Goal: Task Accomplishment & Management: Use online tool/utility

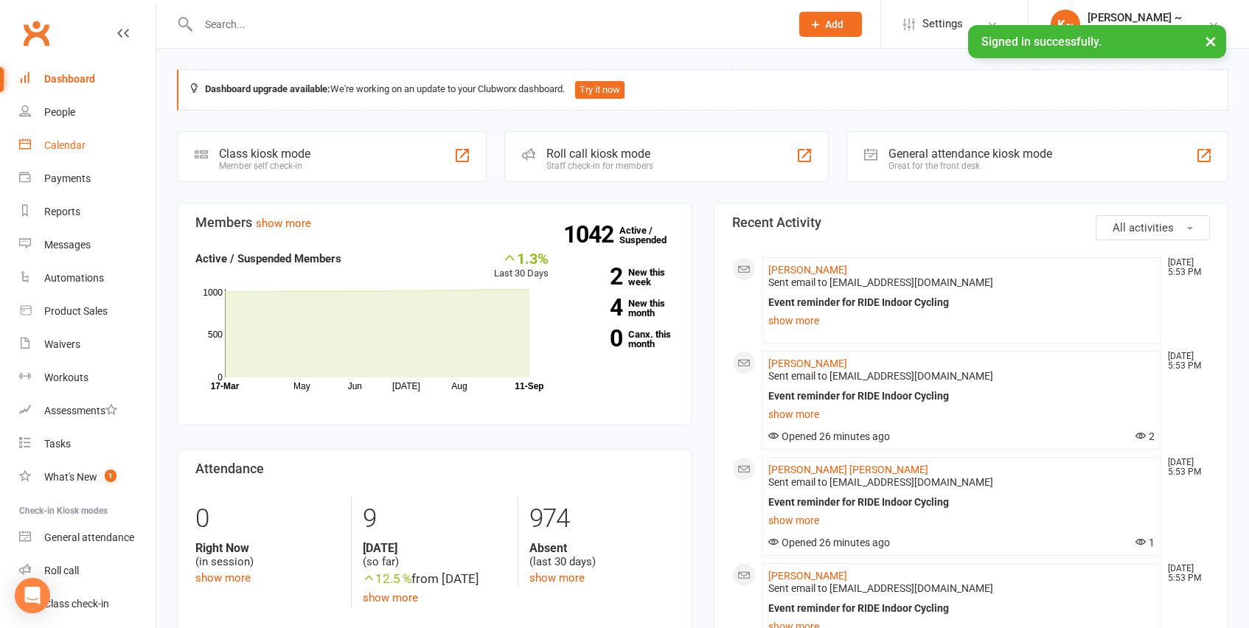
click at [65, 152] on link "Calendar" at bounding box center [87, 145] width 136 height 33
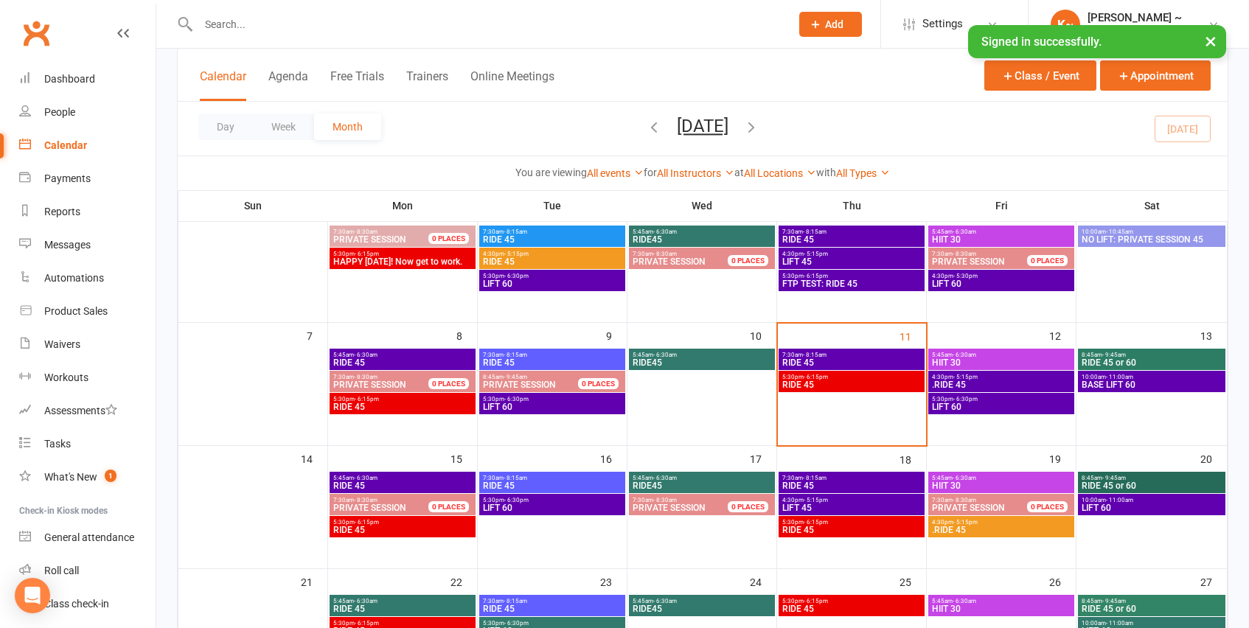
scroll to position [151, 0]
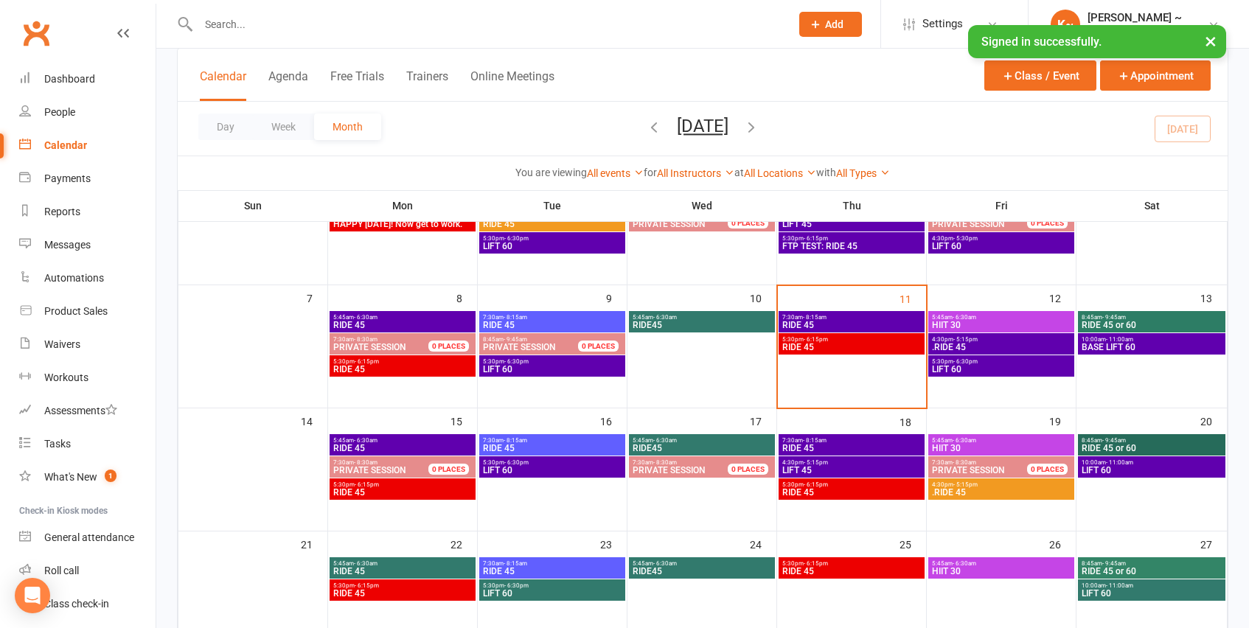
click at [849, 344] on span "RIDE 45" at bounding box center [852, 347] width 140 height 9
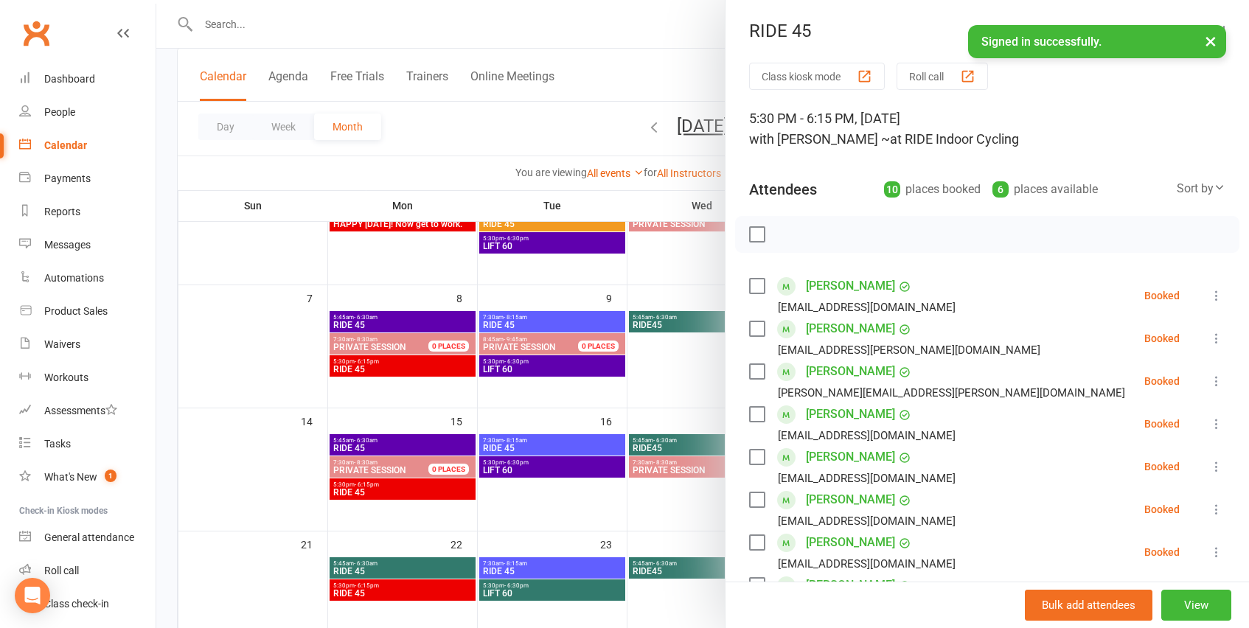
click at [762, 234] on label at bounding box center [756, 234] width 15 height 15
click at [788, 237] on icon "button" at bounding box center [790, 234] width 16 height 16
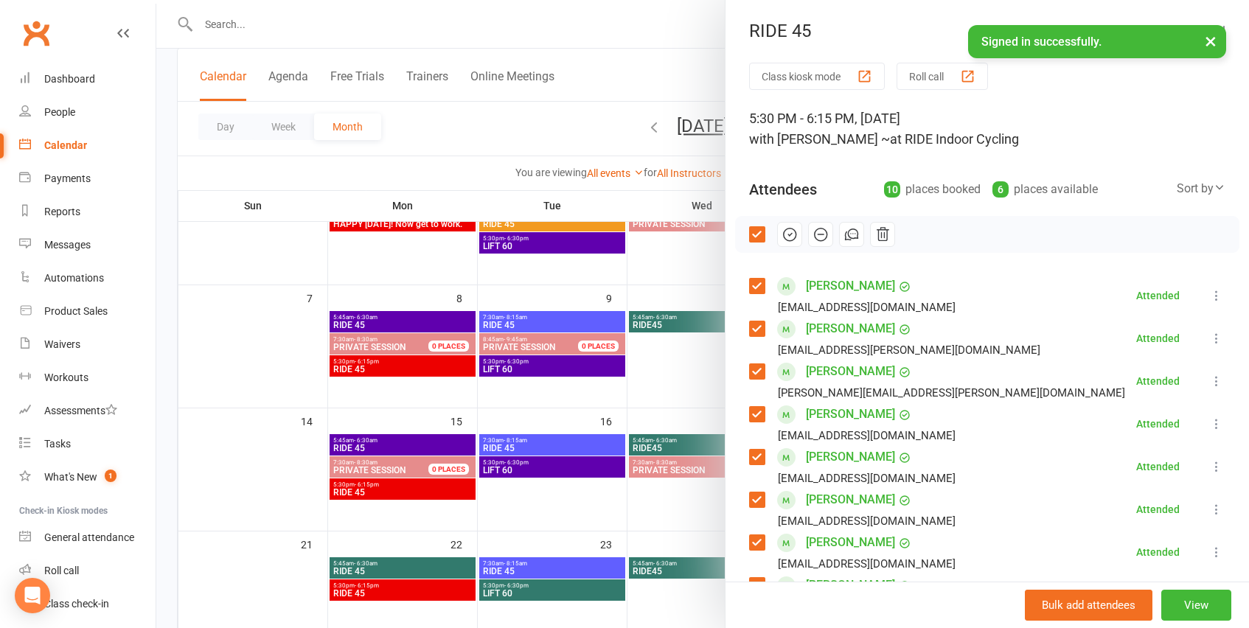
click at [619, 122] on div at bounding box center [702, 314] width 1093 height 628
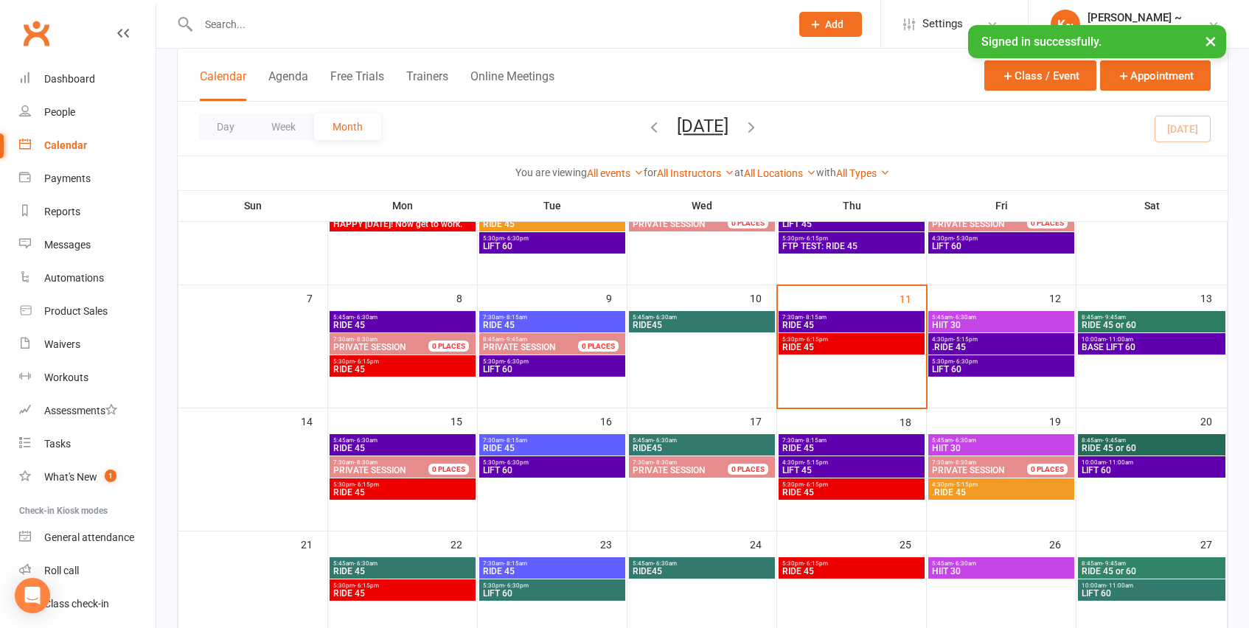
click at [646, 128] on icon "button" at bounding box center [654, 127] width 16 height 16
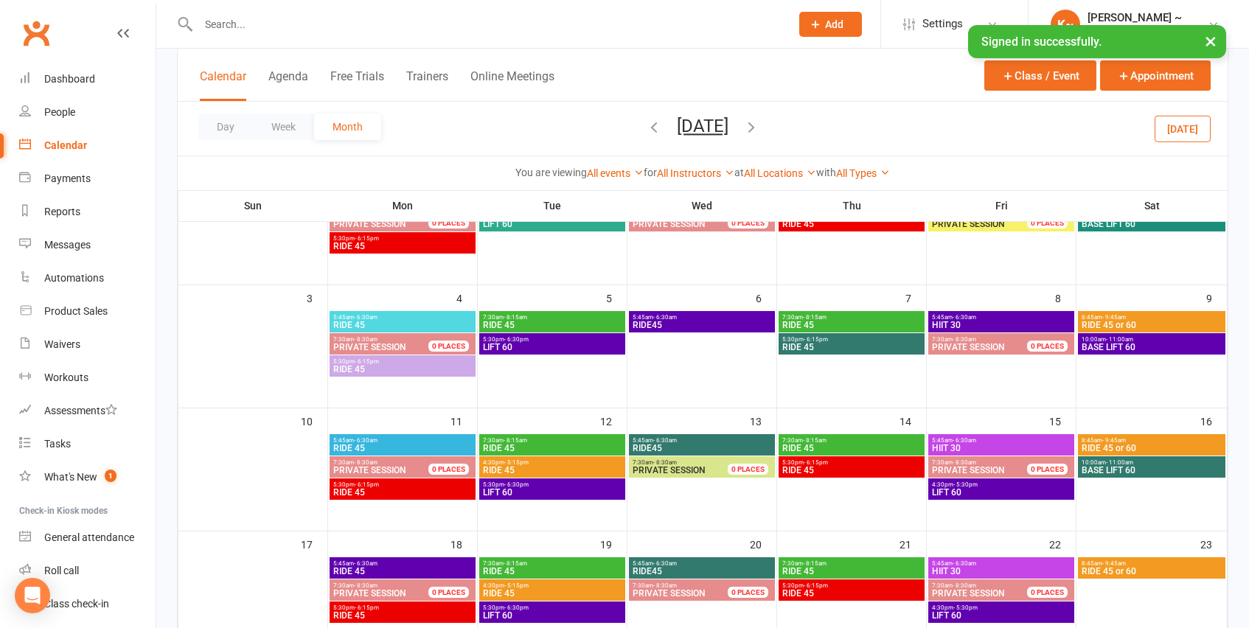
click at [728, 123] on button "[DATE]" at bounding box center [703, 126] width 52 height 21
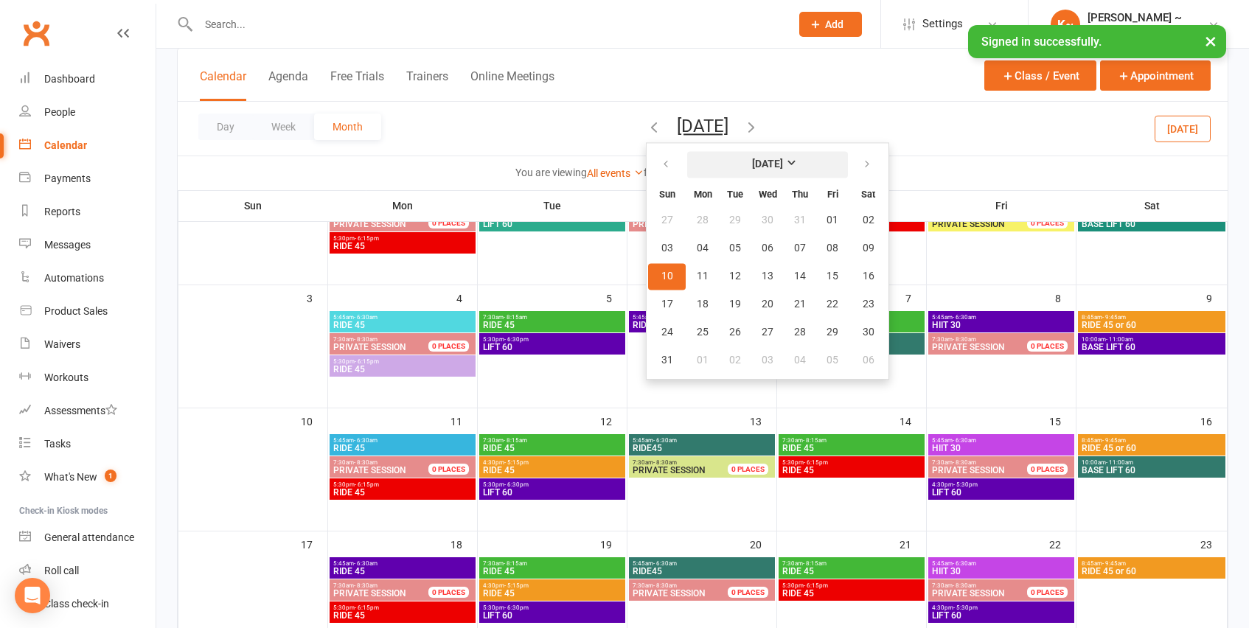
click at [757, 167] on strong "[DATE]" at bounding box center [767, 165] width 31 height 12
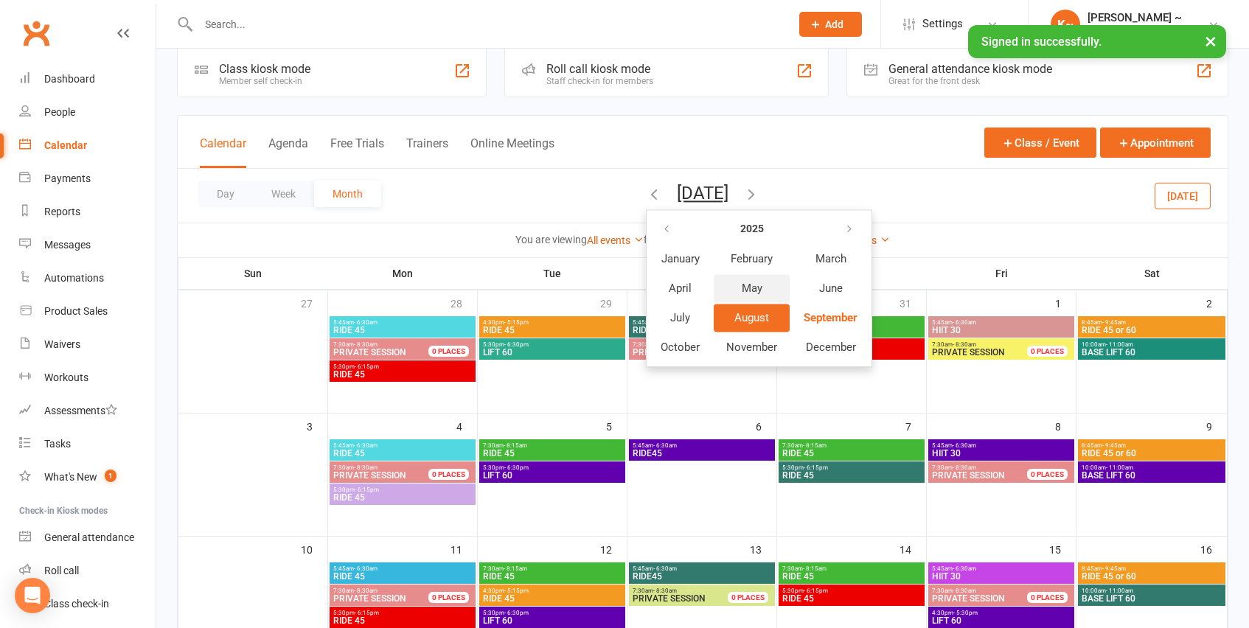
scroll to position [0, 0]
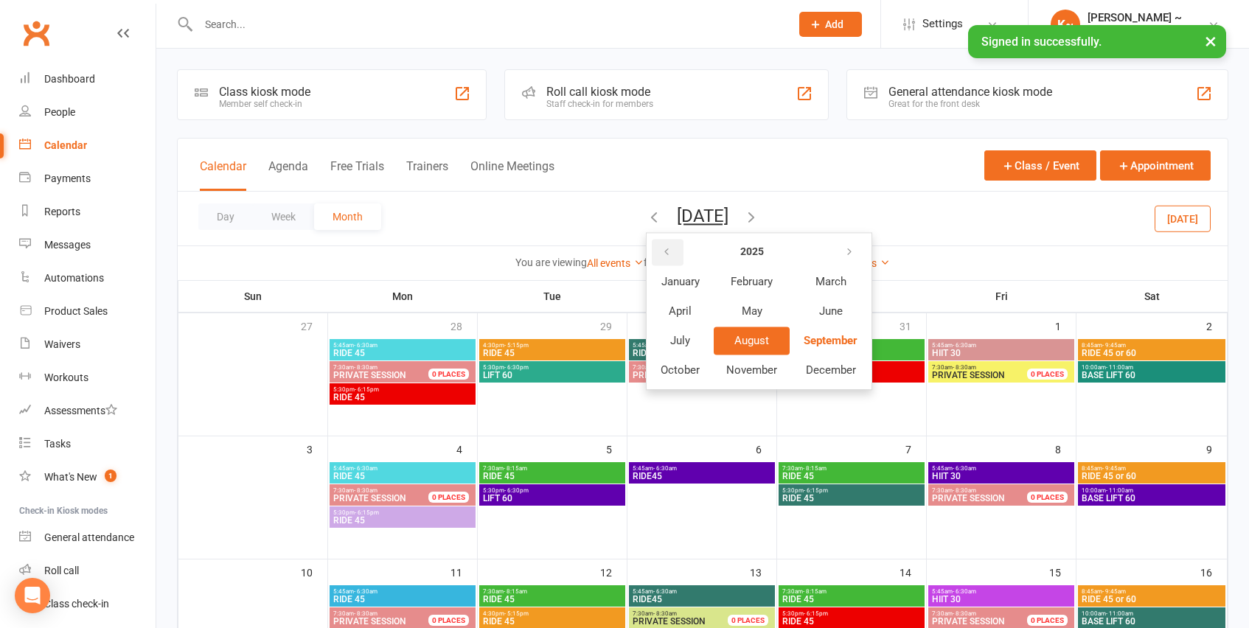
click at [662, 249] on icon "button" at bounding box center [667, 252] width 10 height 12
click at [814, 338] on span "September" at bounding box center [830, 340] width 53 height 13
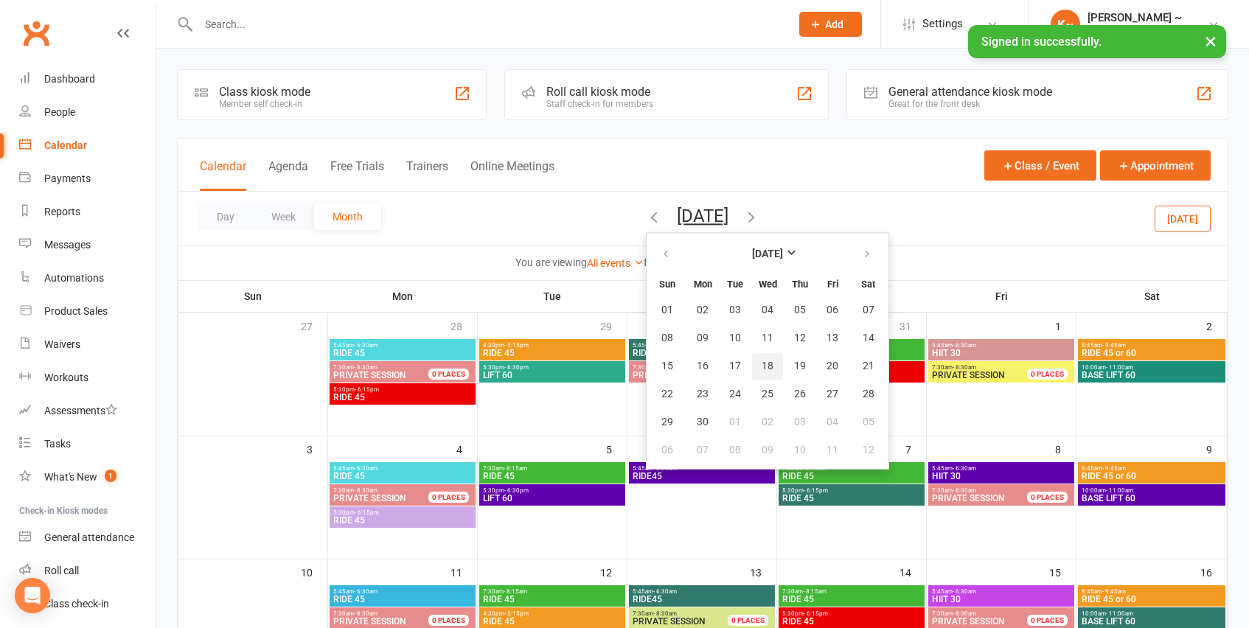
click at [762, 361] on span "18" at bounding box center [768, 367] width 12 height 12
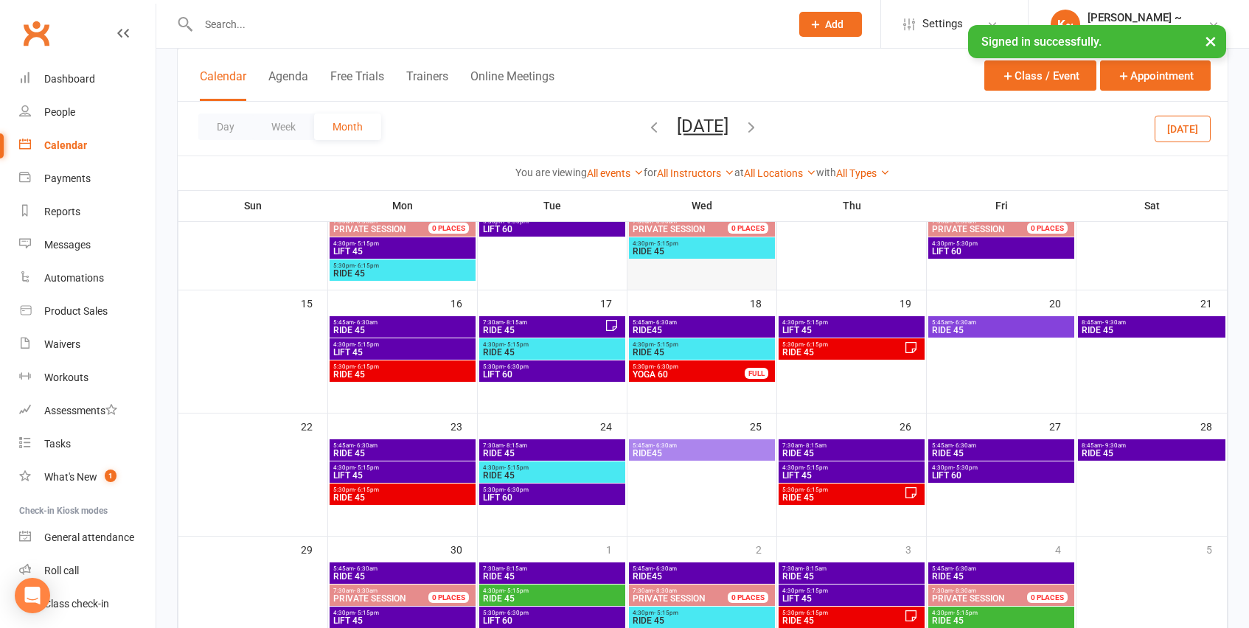
scroll to position [275, 0]
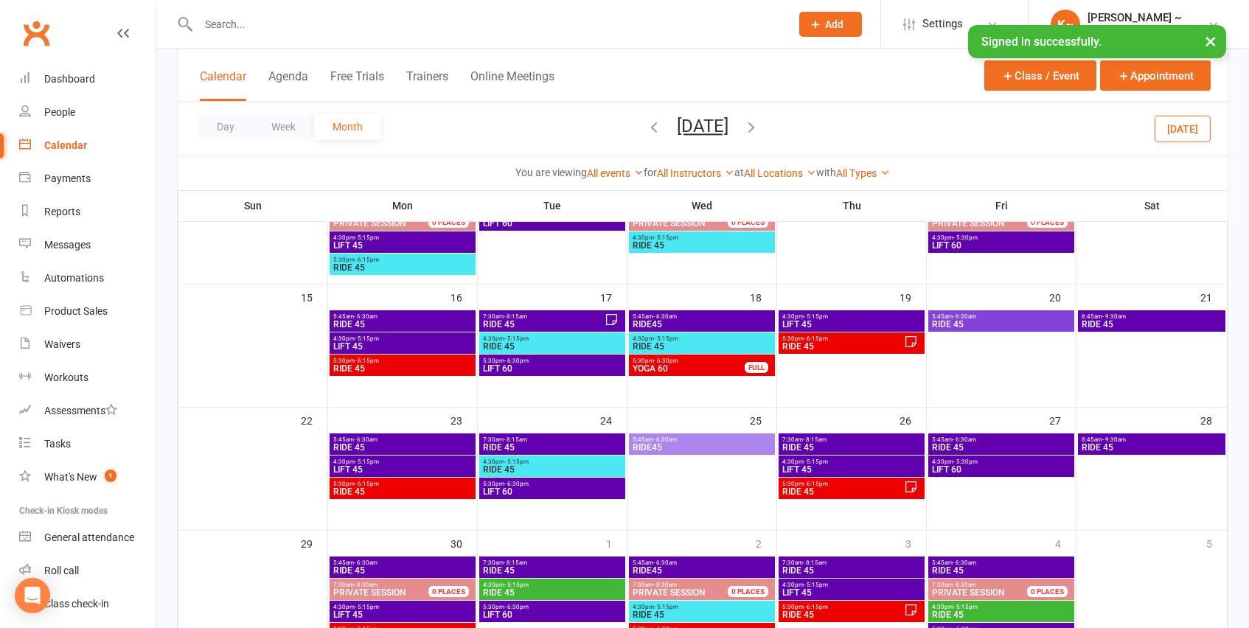
click at [691, 369] on span "YOGA 60" at bounding box center [689, 368] width 114 height 9
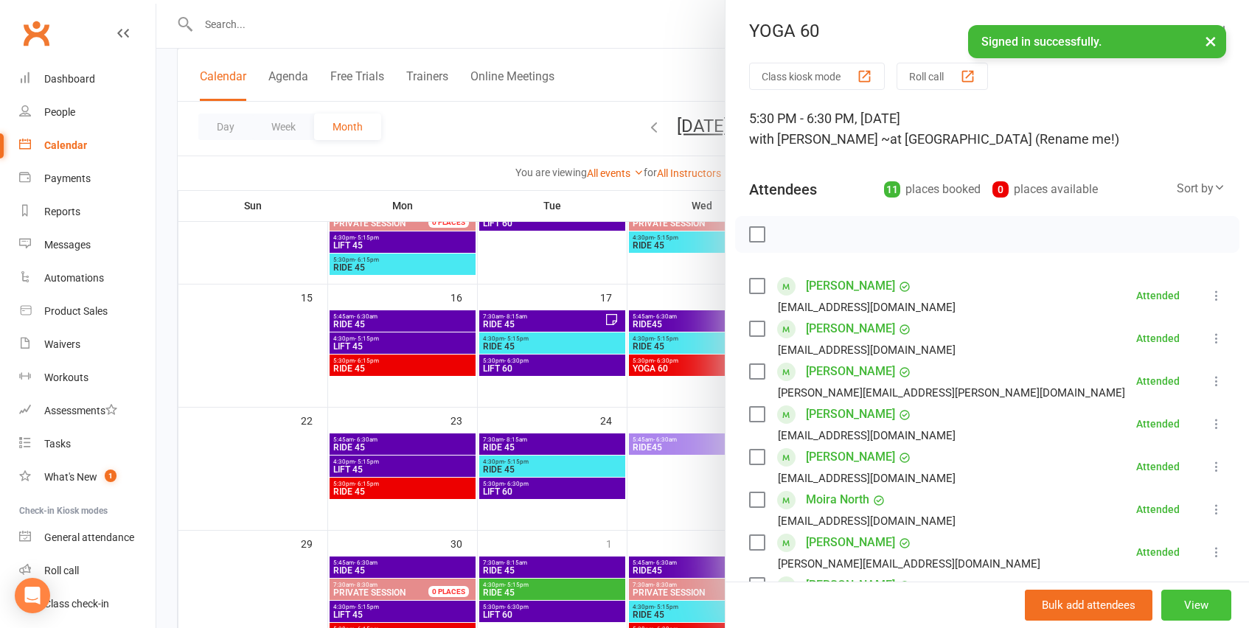
click at [1197, 606] on button "View" at bounding box center [1197, 605] width 70 height 31
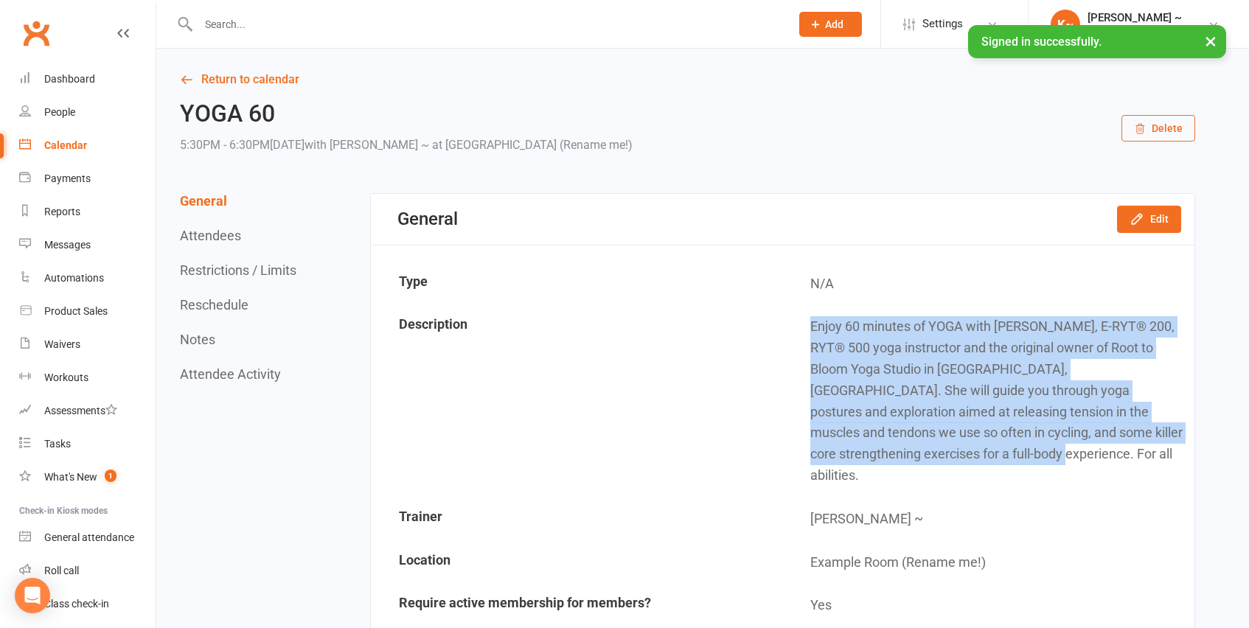
drag, startPoint x: 811, startPoint y: 321, endPoint x: 874, endPoint y: 473, distance: 164.3
click at [874, 473] on td "Enjoy 60 minutes of YOGA with [PERSON_NAME], E-RYT® 200, RYT® 500 yoga instruct…" at bounding box center [989, 401] width 410 height 190
click at [75, 78] on div "Dashboard" at bounding box center [69, 79] width 51 height 12
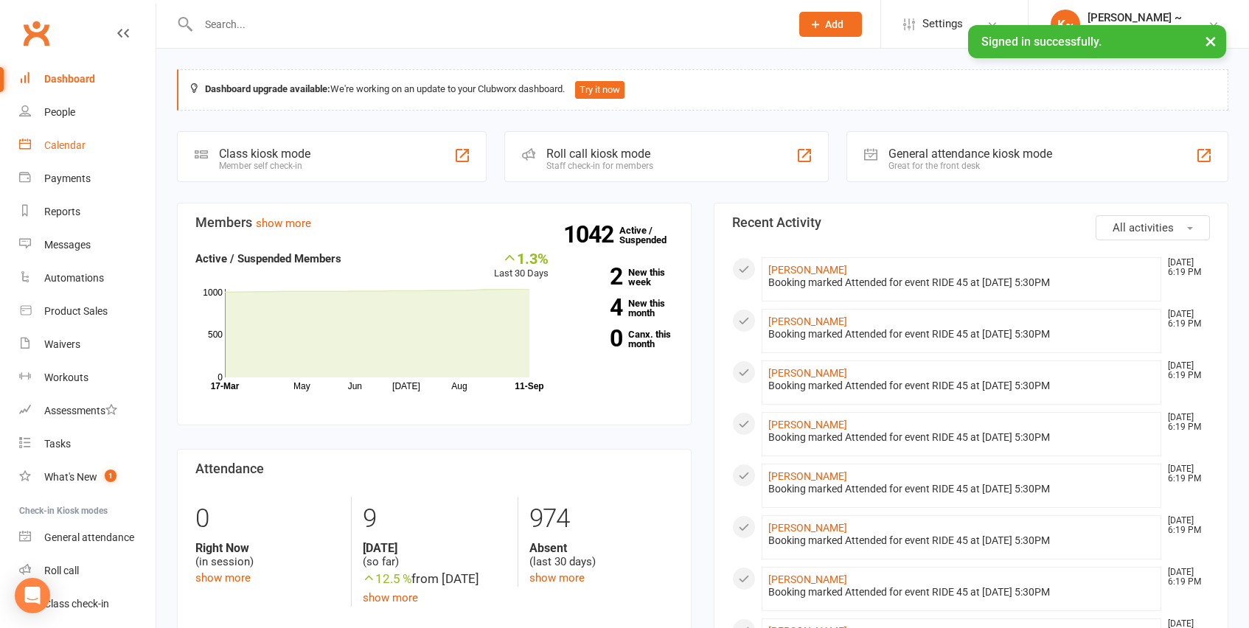
click at [58, 145] on div "Calendar" at bounding box center [64, 145] width 41 height 12
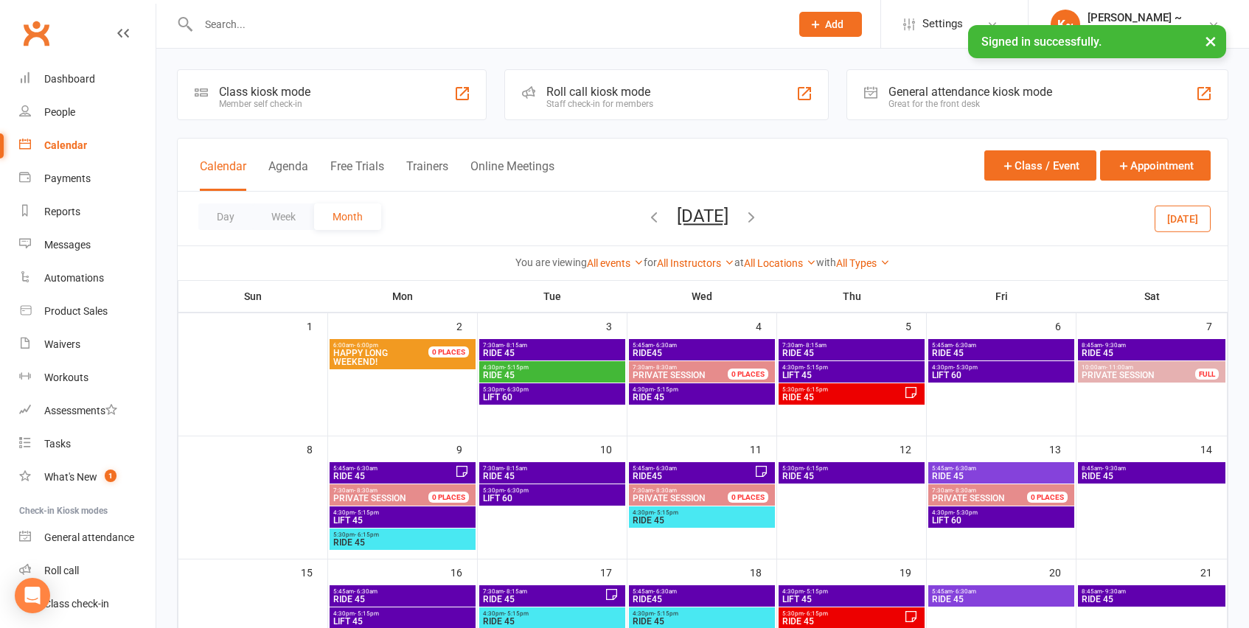
click at [729, 216] on button "[DATE]" at bounding box center [703, 216] width 52 height 21
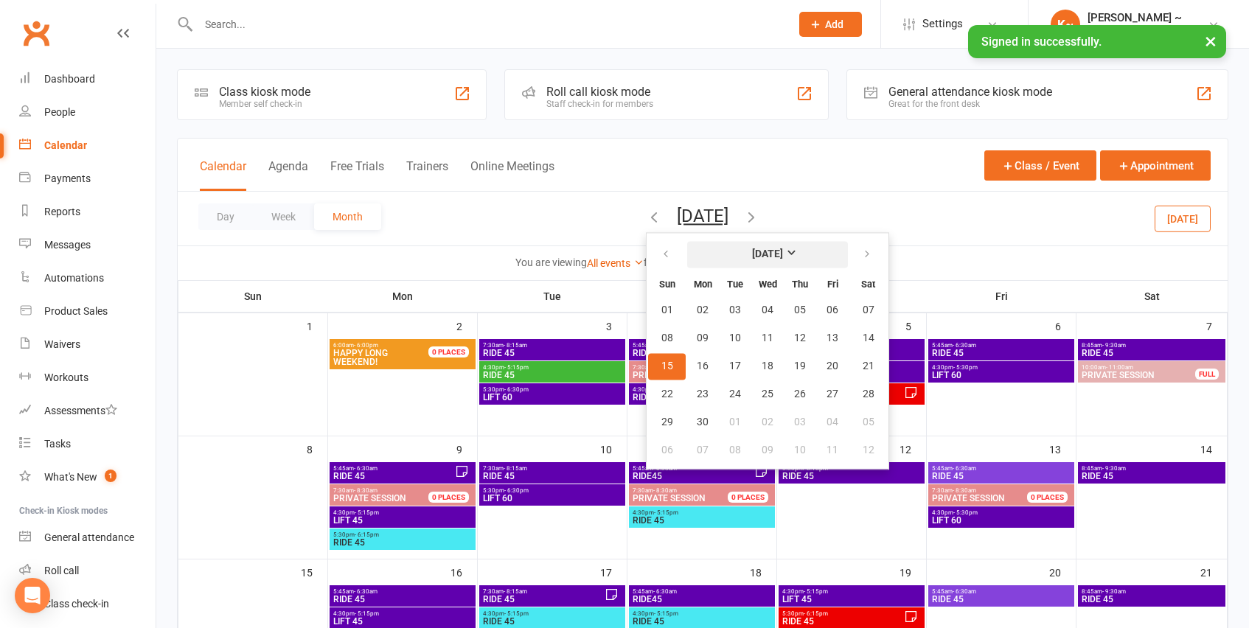
click at [774, 251] on strong "[DATE]" at bounding box center [767, 255] width 31 height 12
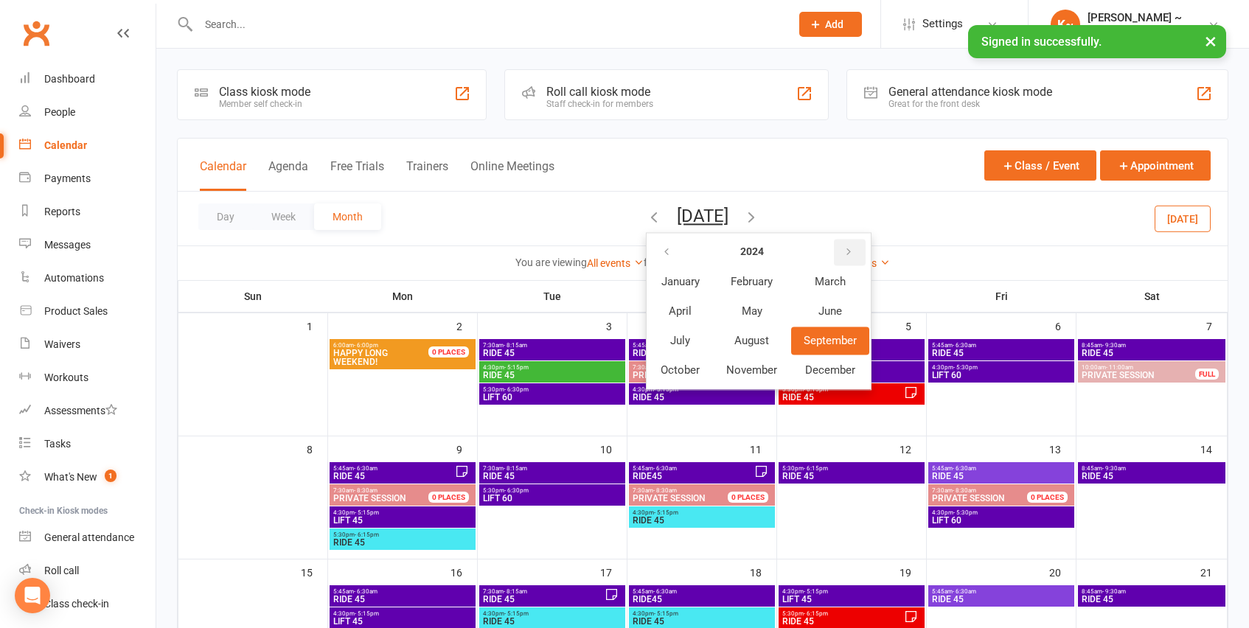
click at [844, 250] on icon "button" at bounding box center [849, 252] width 10 height 12
click at [804, 338] on span "September" at bounding box center [831, 340] width 54 height 13
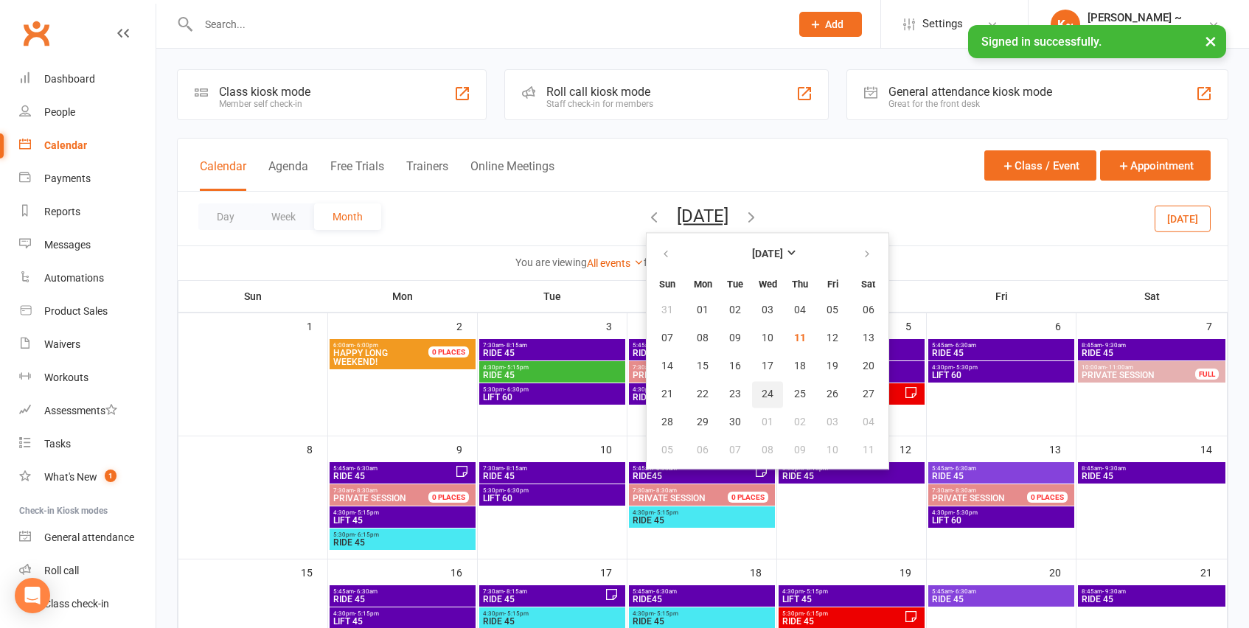
click at [762, 392] on span "24" at bounding box center [768, 395] width 12 height 12
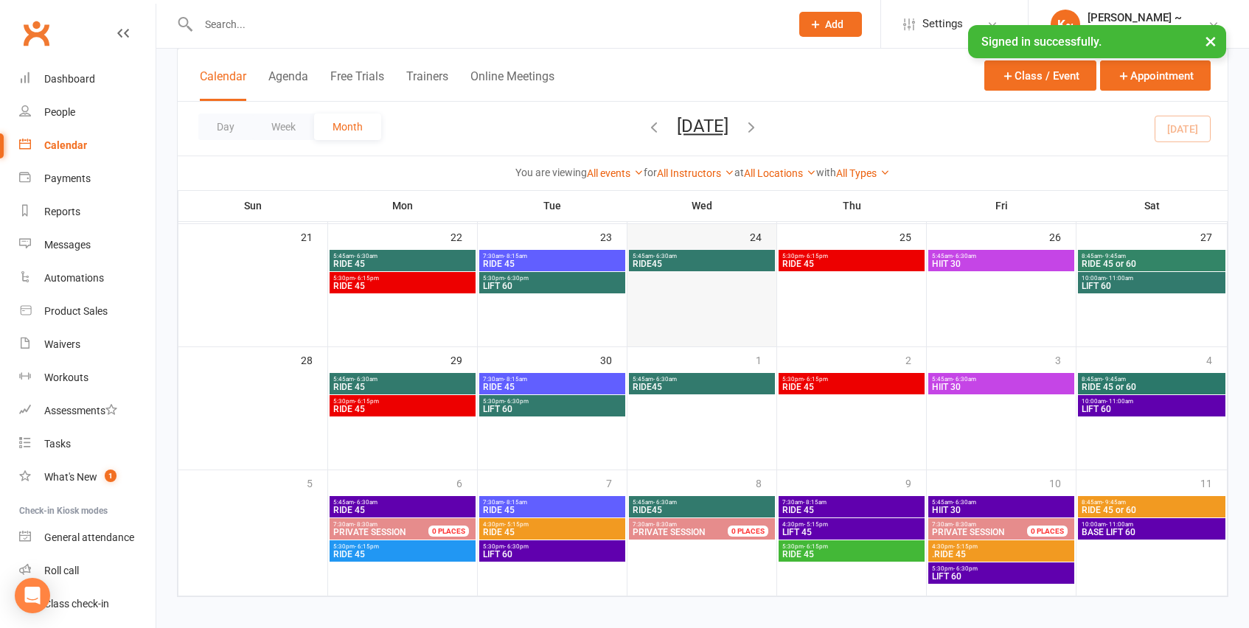
scroll to position [469, 0]
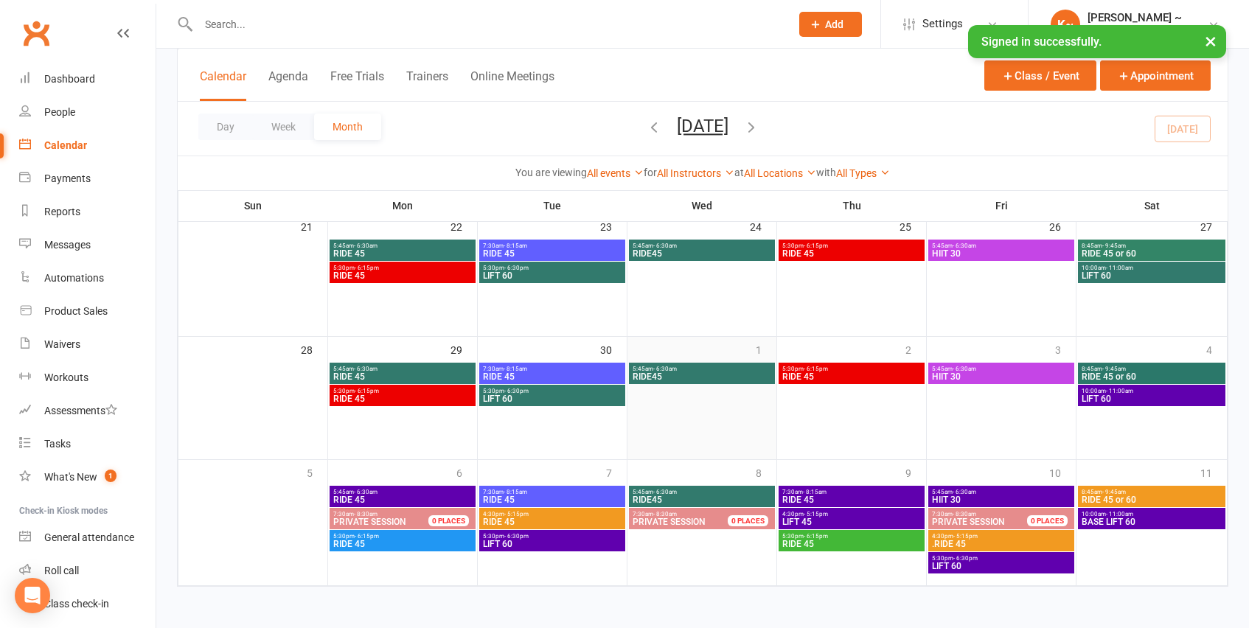
click at [721, 391] on div at bounding box center [702, 385] width 146 height 44
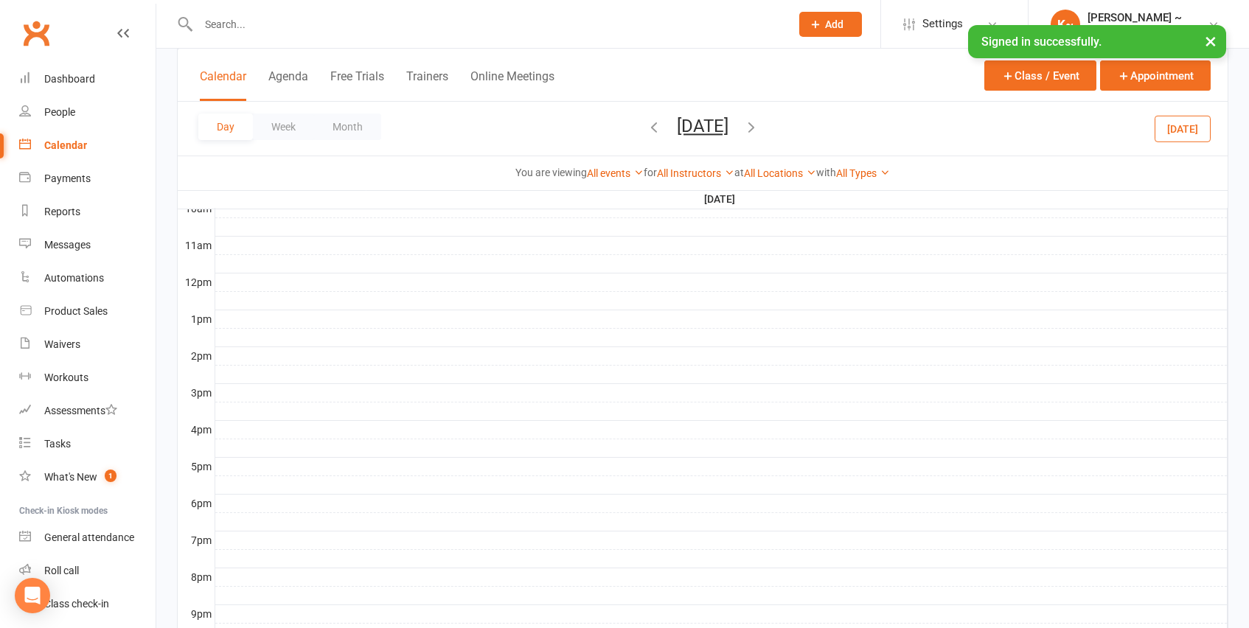
scroll to position [0, 0]
click at [350, 127] on button "Month" at bounding box center [347, 127] width 67 height 27
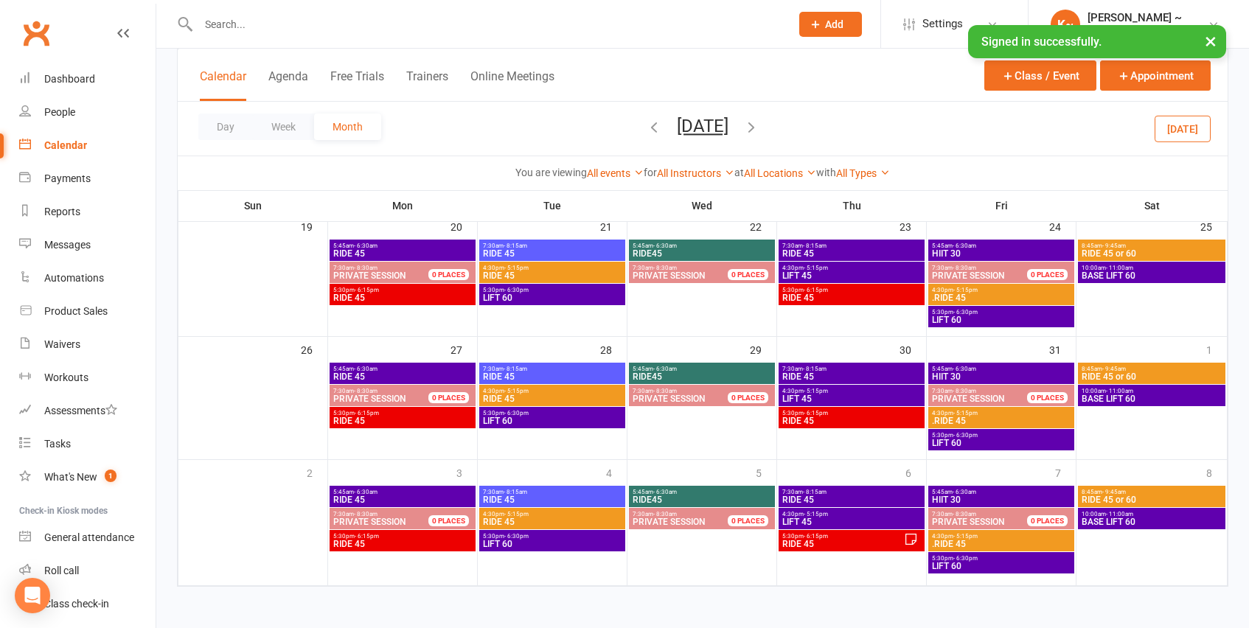
click at [0, 628] on div at bounding box center [0, 628] width 0 height 0
click at [1060, 74] on button "Class / Event" at bounding box center [1041, 75] width 112 height 30
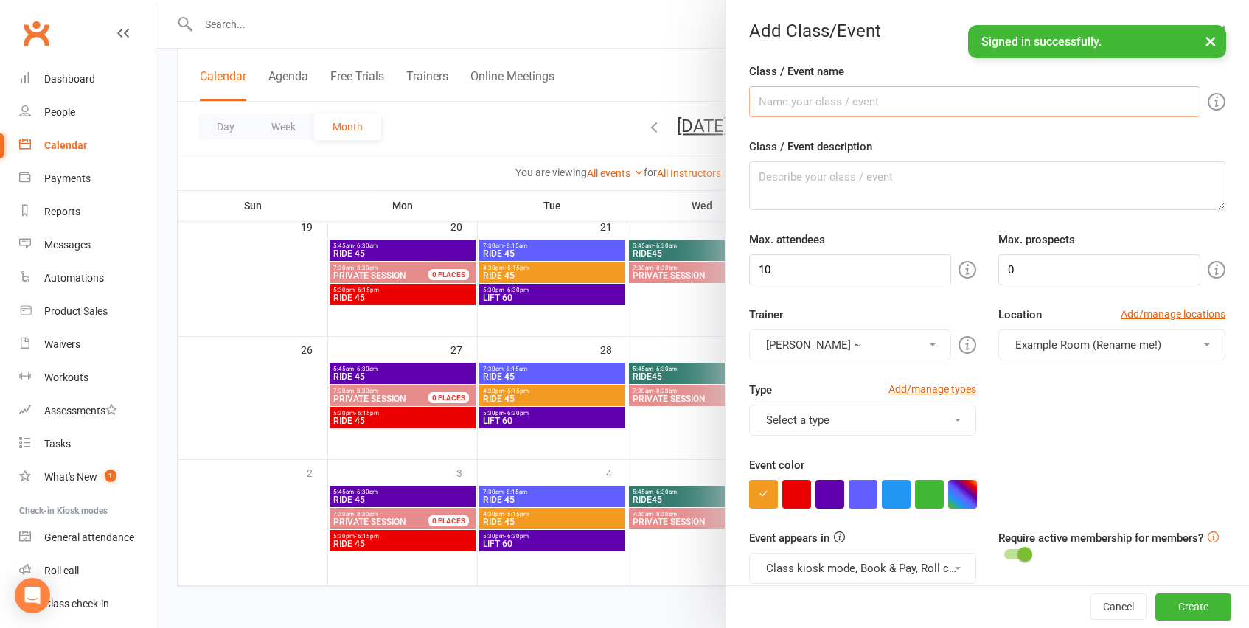
click at [831, 97] on input "Class / Event name" at bounding box center [974, 101] width 451 height 31
type input "YOGA 60"
click at [805, 184] on textarea "Class / Event description" at bounding box center [987, 186] width 476 height 49
click at [813, 173] on textarea "Class / Event description" at bounding box center [987, 186] width 476 height 49
click at [804, 189] on textarea "Class / Event description" at bounding box center [987, 186] width 476 height 49
